Goal: Task Accomplishment & Management: Manage account settings

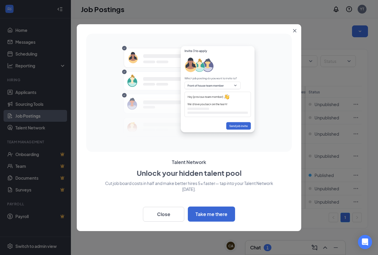
click at [293, 34] on button "Close" at bounding box center [296, 29] width 11 height 11
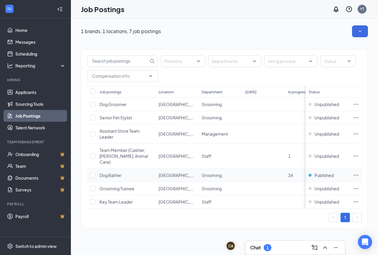
click at [356, 172] on icon "Ellipses" at bounding box center [356, 175] width 6 height 6
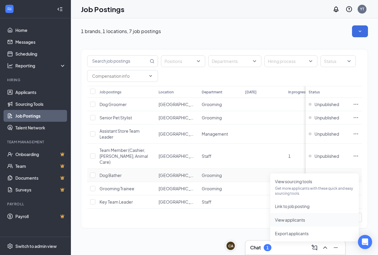
click at [299, 220] on span "View applicants" at bounding box center [290, 219] width 30 height 5
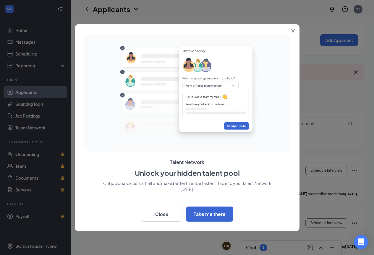
click at [293, 30] on icon "Close" at bounding box center [293, 31] width 4 height 4
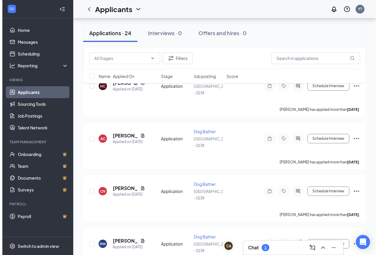
scroll to position [295, 0]
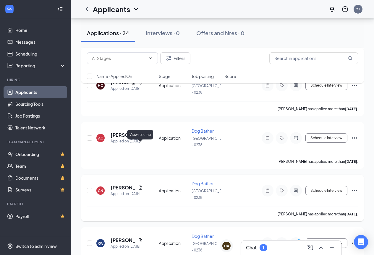
click at [140, 185] on icon "Document" at bounding box center [140, 187] width 3 height 4
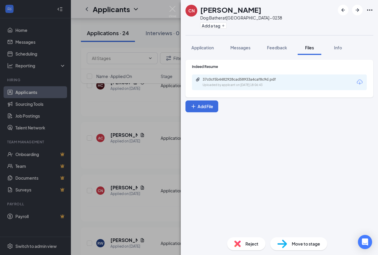
click at [359, 82] on icon "Download" at bounding box center [359, 82] width 7 height 7
